Goal: Obtain resource: Download file/media

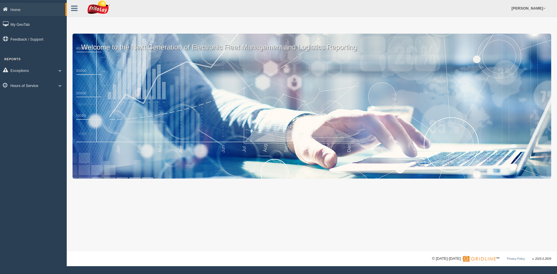
click at [25, 83] on link "Hours of Service" at bounding box center [33, 85] width 67 height 13
click at [27, 108] on link "HOS Violation Audit Reports" at bounding box center [37, 109] width 55 height 10
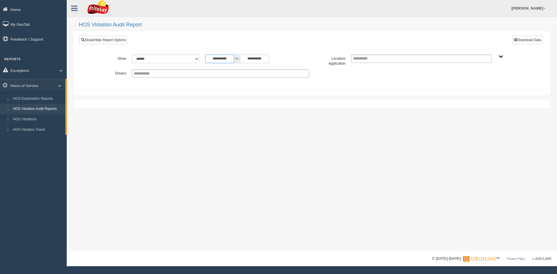
click at [232, 58] on input "**********" at bounding box center [219, 59] width 29 height 9
click at [209, 69] on th "«" at bounding box center [208, 68] width 9 height 9
click at [209, 69] on th "«" at bounding box center [209, 68] width 9 height 9
click at [208, 69] on th "«" at bounding box center [209, 68] width 9 height 9
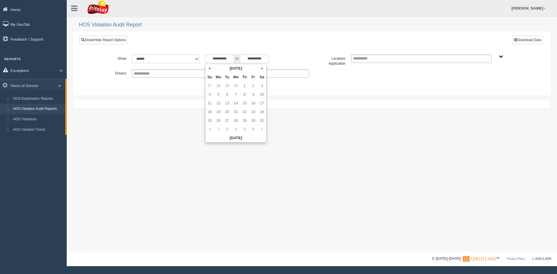
click at [208, 69] on th "«" at bounding box center [209, 68] width 9 height 9
click at [227, 86] on td "1" at bounding box center [227, 86] width 9 height 9
type input "**********"
drag, startPoint x: 306, startPoint y: 48, endPoint x: 358, endPoint y: 57, distance: 53.3
click at [305, 48] on div "**********" at bounding box center [311, 60] width 465 height 49
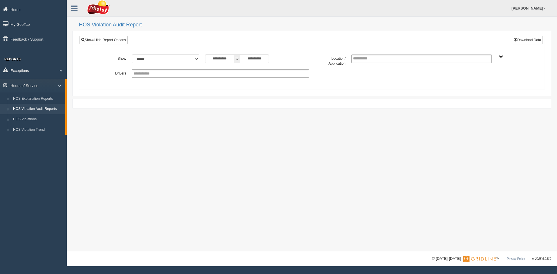
drag, startPoint x: 504, startPoint y: 55, endPoint x: 501, endPoint y: 57, distance: 3.8
click at [504, 55] on div "AUSTIN ZONE-MU01511 [US_STATE][GEOGRAPHIC_DATA]-MU01540 [GEOGRAPHIC_DATA]-MU015…" at bounding box center [513, 57] width 31 height 4
click at [501, 56] on span "AUSTIN ZONE-MU01511 [US_STATE][GEOGRAPHIC_DATA]-MU01540 [GEOGRAPHIC_DATA]-MU015…" at bounding box center [501, 57] width 4 height 4
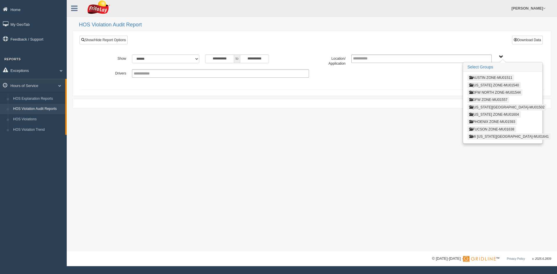
click at [484, 99] on button "DFW ZONE-MU01557" at bounding box center [488, 100] width 42 height 6
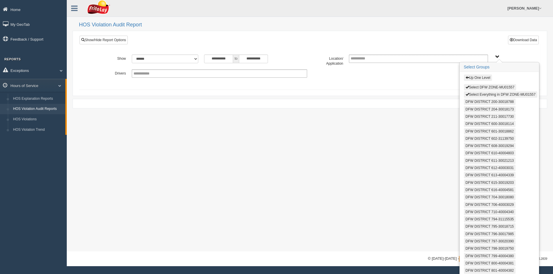
click at [481, 94] on button "Select Everything in DFW ZONE-MU01557" at bounding box center [500, 94] width 73 height 6
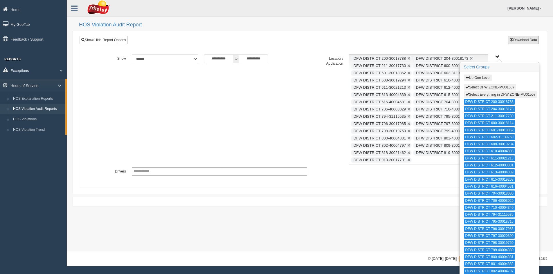
click at [520, 41] on button "Download Data" at bounding box center [523, 40] width 31 height 9
